Goal: Find specific page/section: Find specific page/section

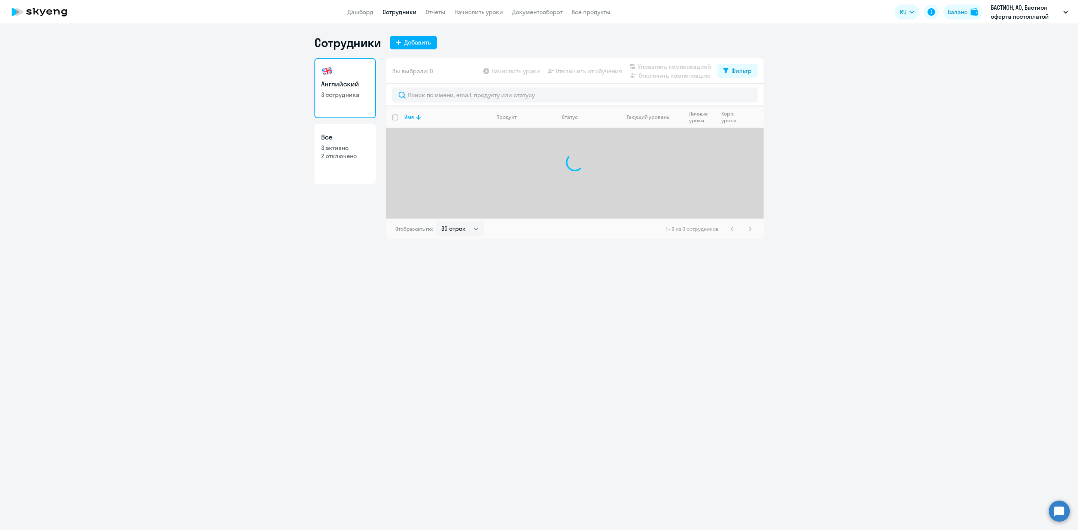
select select "30"
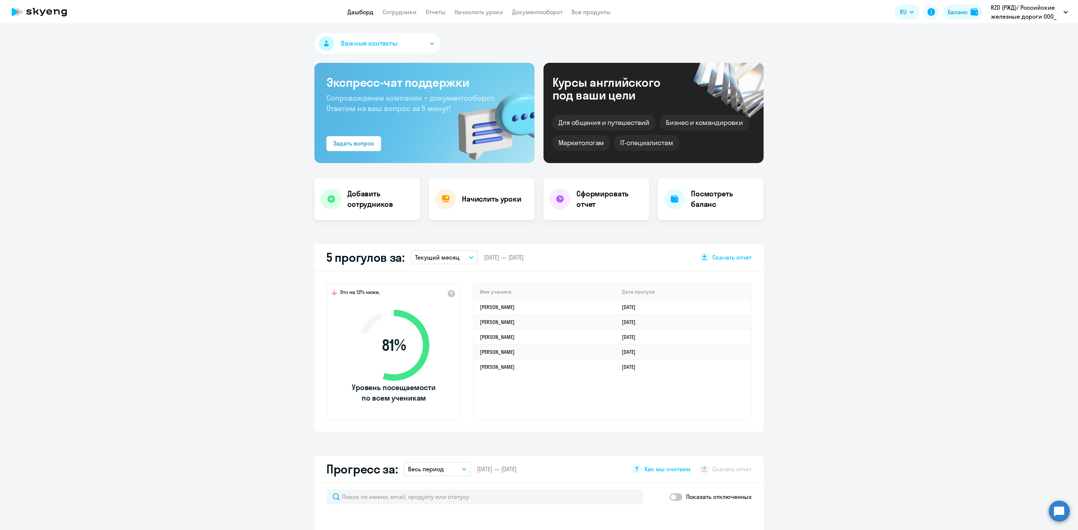
click at [400, 13] on link "Сотрудники" at bounding box center [400, 11] width 34 height 7
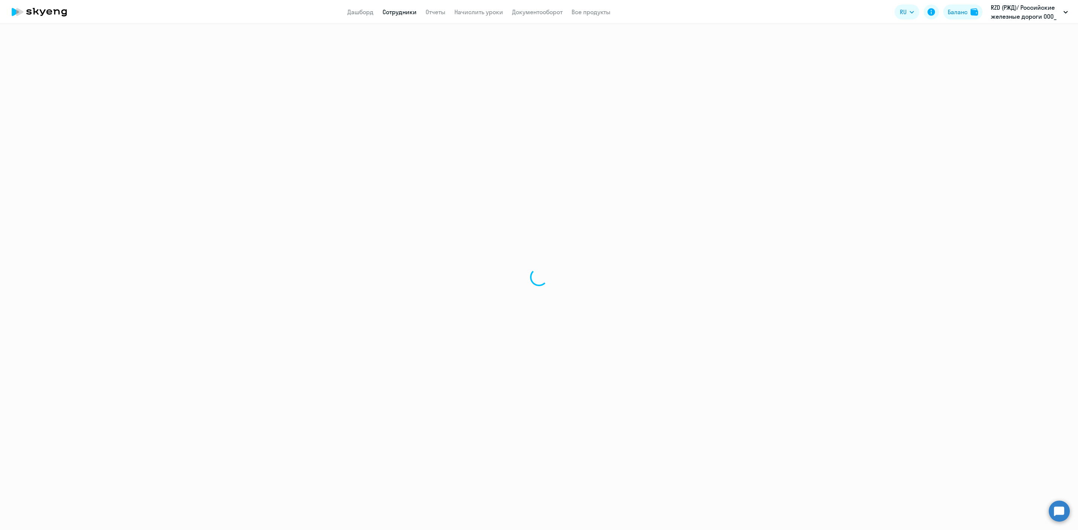
select select "30"
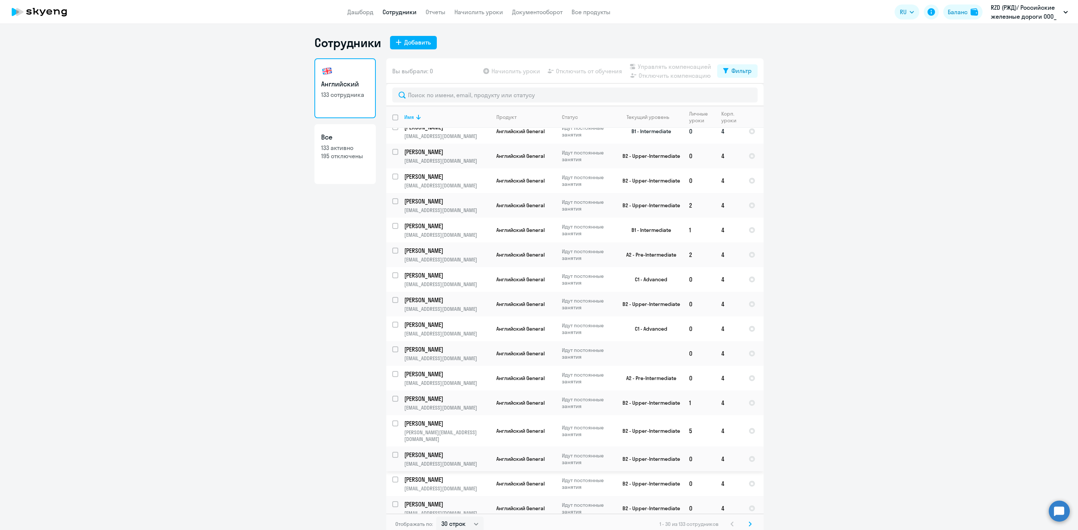
scroll to position [337, 0]
